Goal: Task Accomplishment & Management: Manage account settings

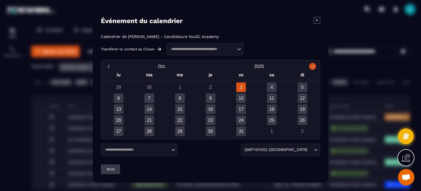
click at [313, 66] on icon "Next month" at bounding box center [313, 65] width 2 height 3
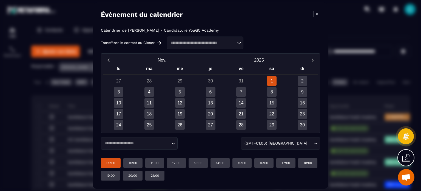
click at [109, 160] on p "09:00" at bounding box center [110, 162] width 9 height 4
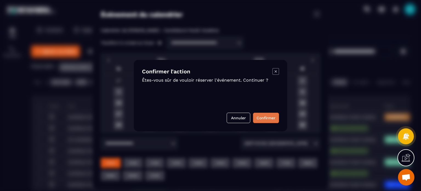
click at [264, 119] on button "Confirmer" at bounding box center [266, 117] width 26 height 10
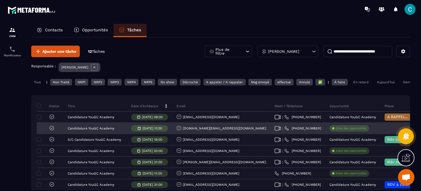
drag, startPoint x: 370, startPoint y: 131, endPoint x: 359, endPoint y: 136, distance: 12.4
click at [381, 134] on div at bounding box center [399, 128] width 36 height 11
click at [381, 132] on div at bounding box center [399, 128] width 36 height 11
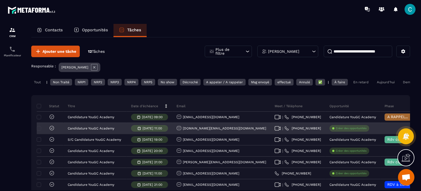
drag, startPoint x: 368, startPoint y: 131, endPoint x: 382, endPoint y: 131, distance: 14.0
click at [381, 131] on div at bounding box center [399, 128] width 36 height 11
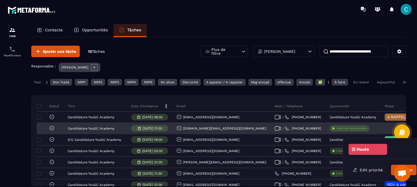
click at [381, 131] on div at bounding box center [399, 128] width 36 height 11
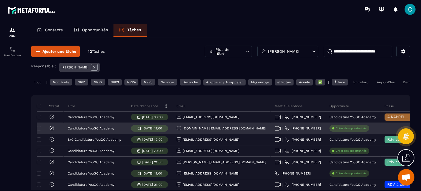
click at [381, 134] on div at bounding box center [399, 128] width 36 height 11
click at [97, 130] on p "Candidature YouGC Academy" at bounding box center [91, 128] width 47 height 4
